Goal: Task Accomplishment & Management: Use online tool/utility

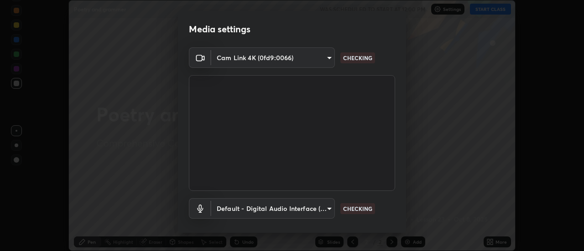
scroll to position [48, 0]
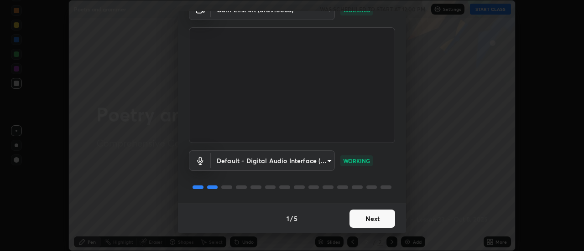
click at [381, 217] on button "Next" at bounding box center [373, 219] width 46 height 18
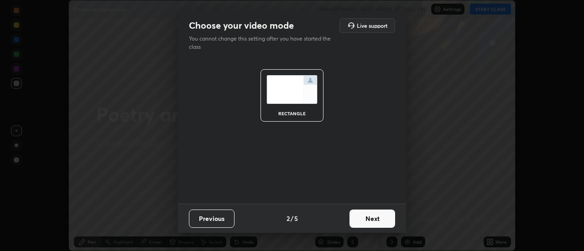
click at [381, 215] on button "Next" at bounding box center [373, 219] width 46 height 18
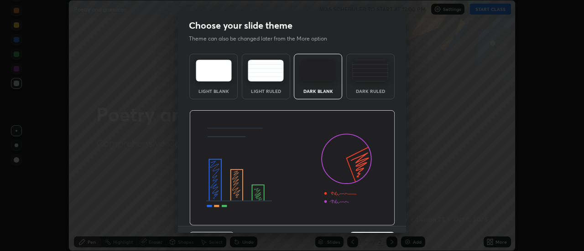
scroll to position [22, 0]
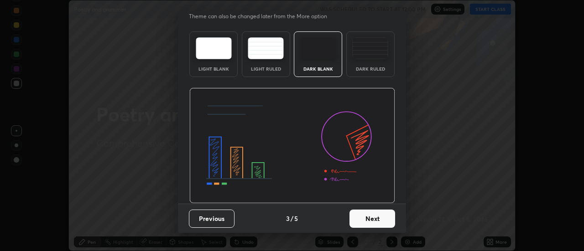
click at [389, 215] on button "Next" at bounding box center [373, 219] width 46 height 18
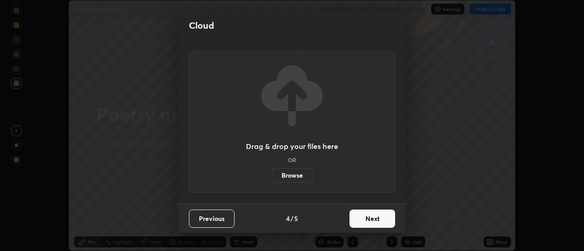
click at [390, 218] on button "Next" at bounding box center [373, 219] width 46 height 18
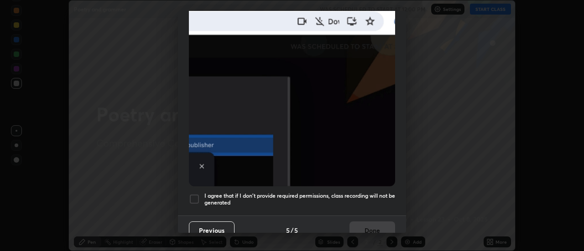
scroll to position [234, 0]
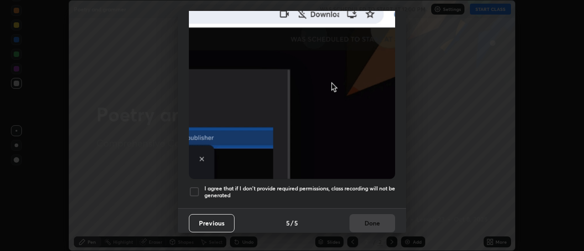
click at [391, 185] on h5 "I agree that if I don't provide required permissions, class recording will not …" at bounding box center [299, 192] width 191 height 14
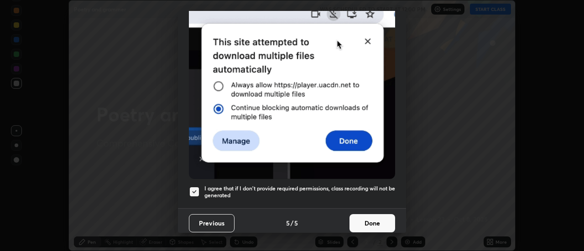
click at [383, 214] on button "Done" at bounding box center [373, 223] width 46 height 18
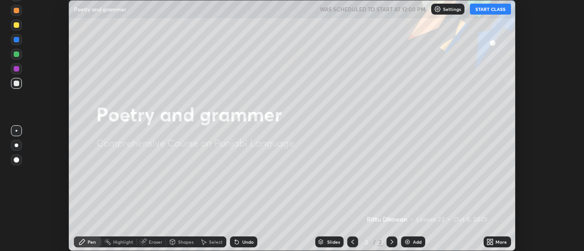
click at [492, 240] on icon at bounding box center [492, 241] width 2 height 2
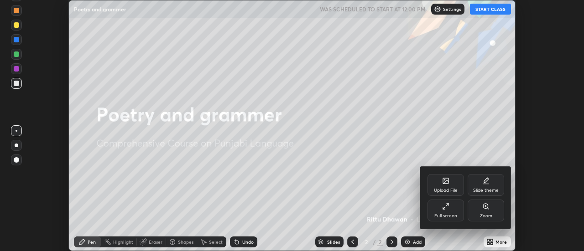
click at [477, 190] on div "Slide theme" at bounding box center [486, 190] width 26 height 5
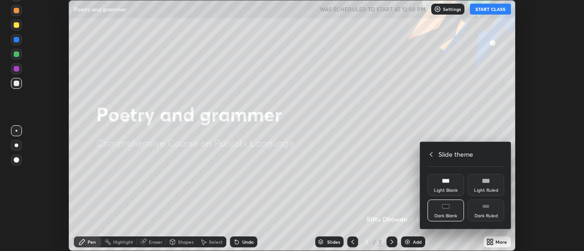
click at [479, 187] on div "Light Ruled" at bounding box center [486, 185] width 37 height 22
click at [418, 241] on div at bounding box center [292, 125] width 584 height 251
click at [420, 240] on div "Upload File Slide theme Full screen Zoom Slide theme Light Blank Light Ruled Da…" at bounding box center [292, 125] width 584 height 251
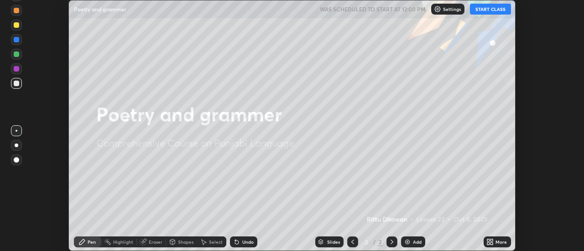
click at [419, 240] on div "Add" at bounding box center [417, 242] width 9 height 5
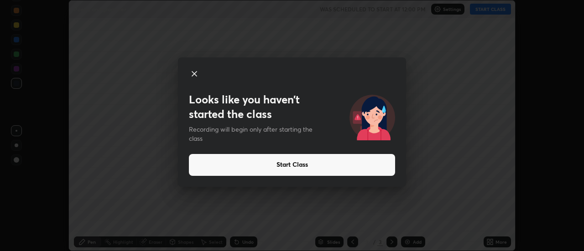
click at [373, 167] on button "Start Class" at bounding box center [292, 165] width 206 height 22
